Goal: Check status: Check status

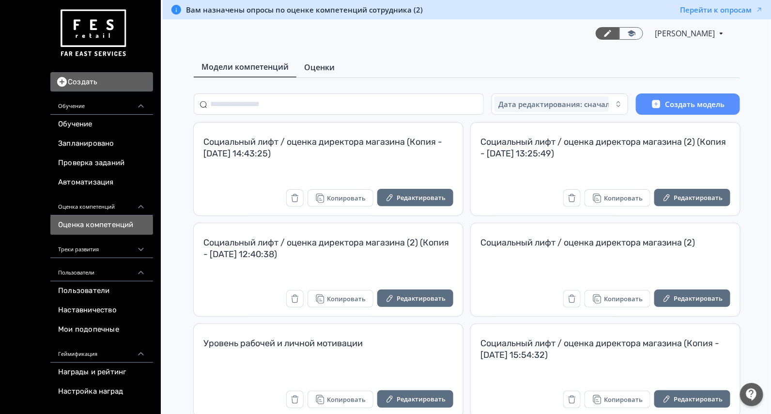
click at [330, 71] on span "Оценки" at bounding box center [319, 68] width 31 height 12
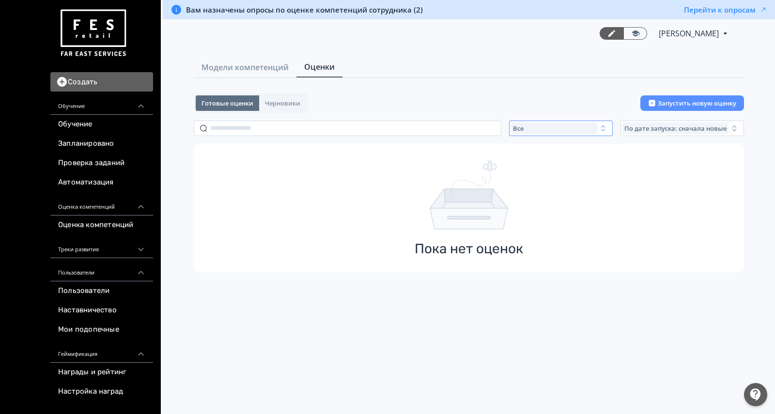
click at [531, 126] on div "Все" at bounding box center [554, 129] width 86 height 12
click at [538, 169] on span "Активные" at bounding box center [539, 168] width 35 height 10
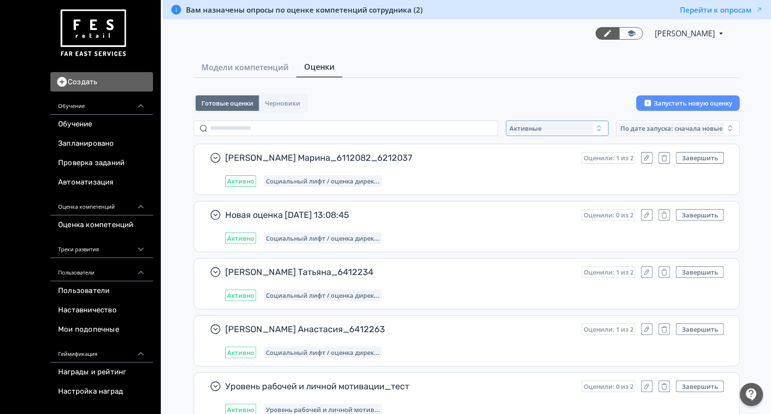
click at [550, 132] on div "Активные" at bounding box center [550, 129] width 85 height 12
click at [547, 148] on button "Все" at bounding box center [603, 150] width 169 height 17
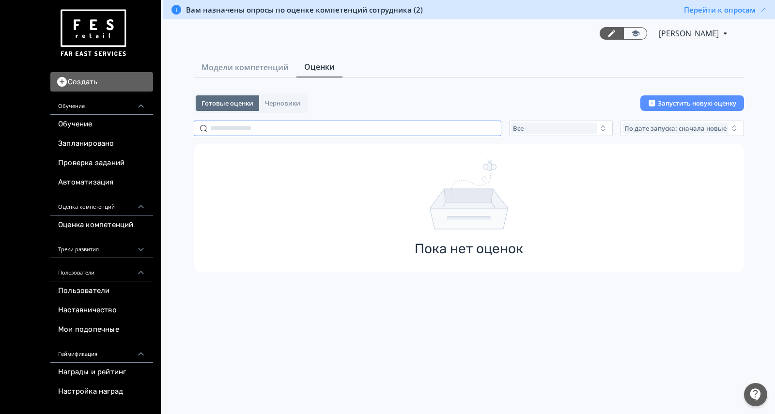
click at [351, 131] on input "text" at bounding box center [348, 128] width 308 height 15
type input "*"
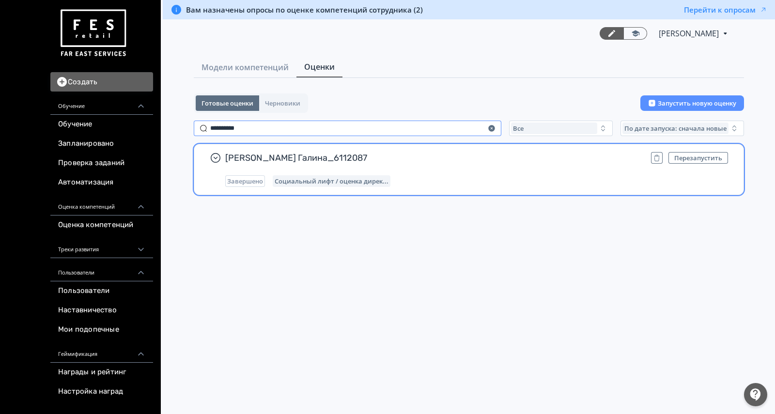
type input "**********"
click at [489, 168] on div "Герасимова Галина_6112087 Перезапустить Завершено Социальный лифт / оценка дире…" at bounding box center [476, 169] width 503 height 35
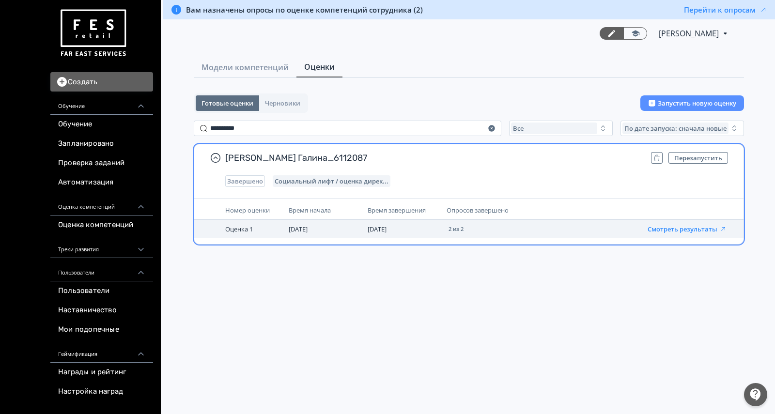
click at [685, 227] on button "Смотреть результаты" at bounding box center [686, 229] width 79 height 8
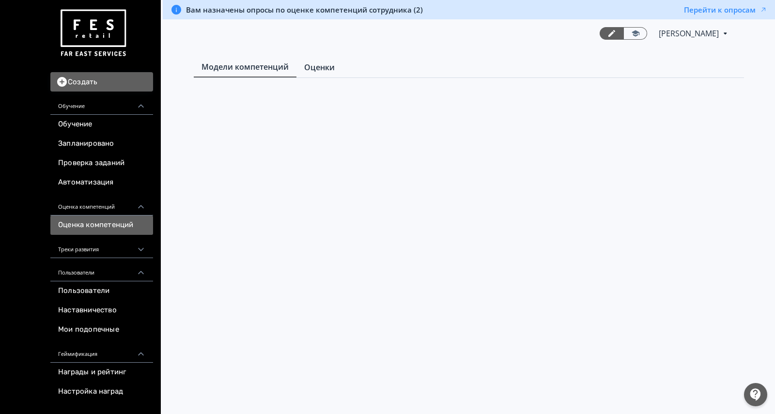
click at [306, 66] on span "Оценки" at bounding box center [319, 68] width 31 height 12
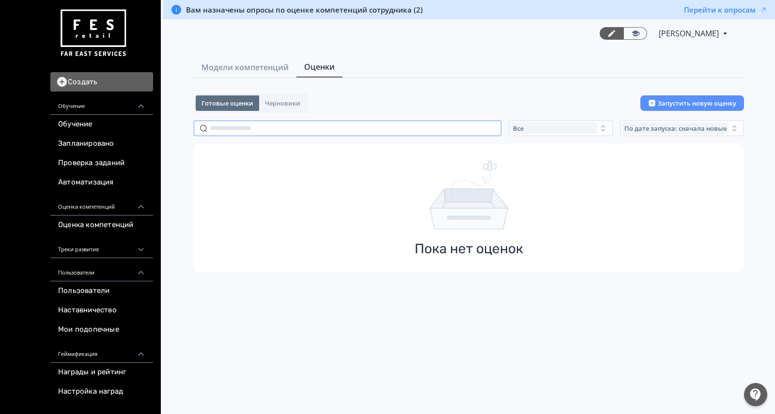
click at [306, 123] on input "text" at bounding box center [348, 128] width 308 height 15
paste input "**********"
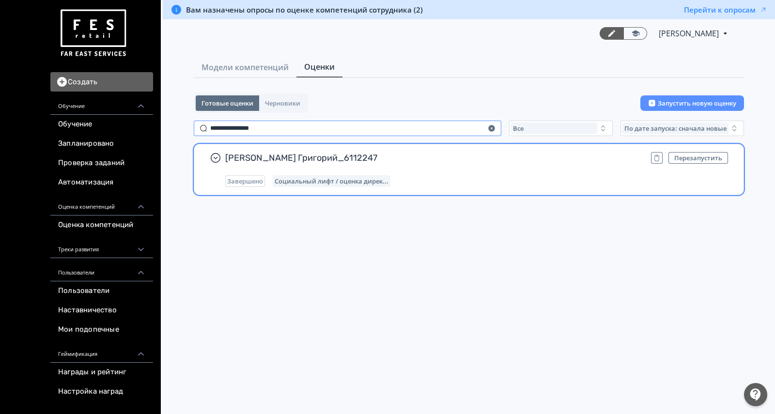
type input "**********"
click at [509, 169] on div "[PERSON_NAME] Григорий_6112247 Перезапустить Завершено Социальный лифт / оценка…" at bounding box center [476, 169] width 503 height 35
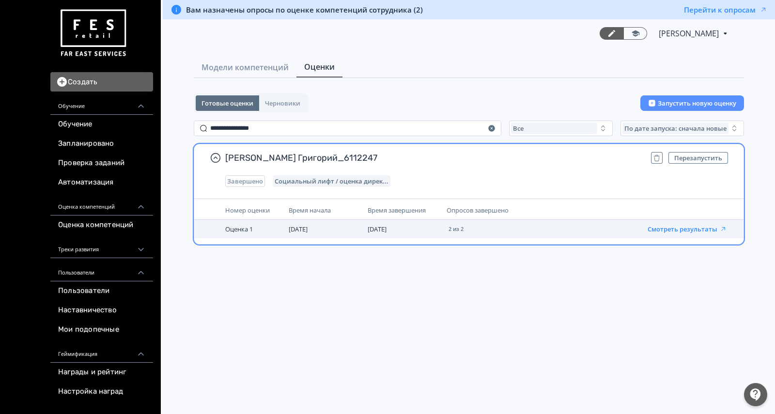
click at [673, 230] on button "Смотреть результаты" at bounding box center [686, 229] width 79 height 8
